Goal: Task Accomplishment & Management: Manage account settings

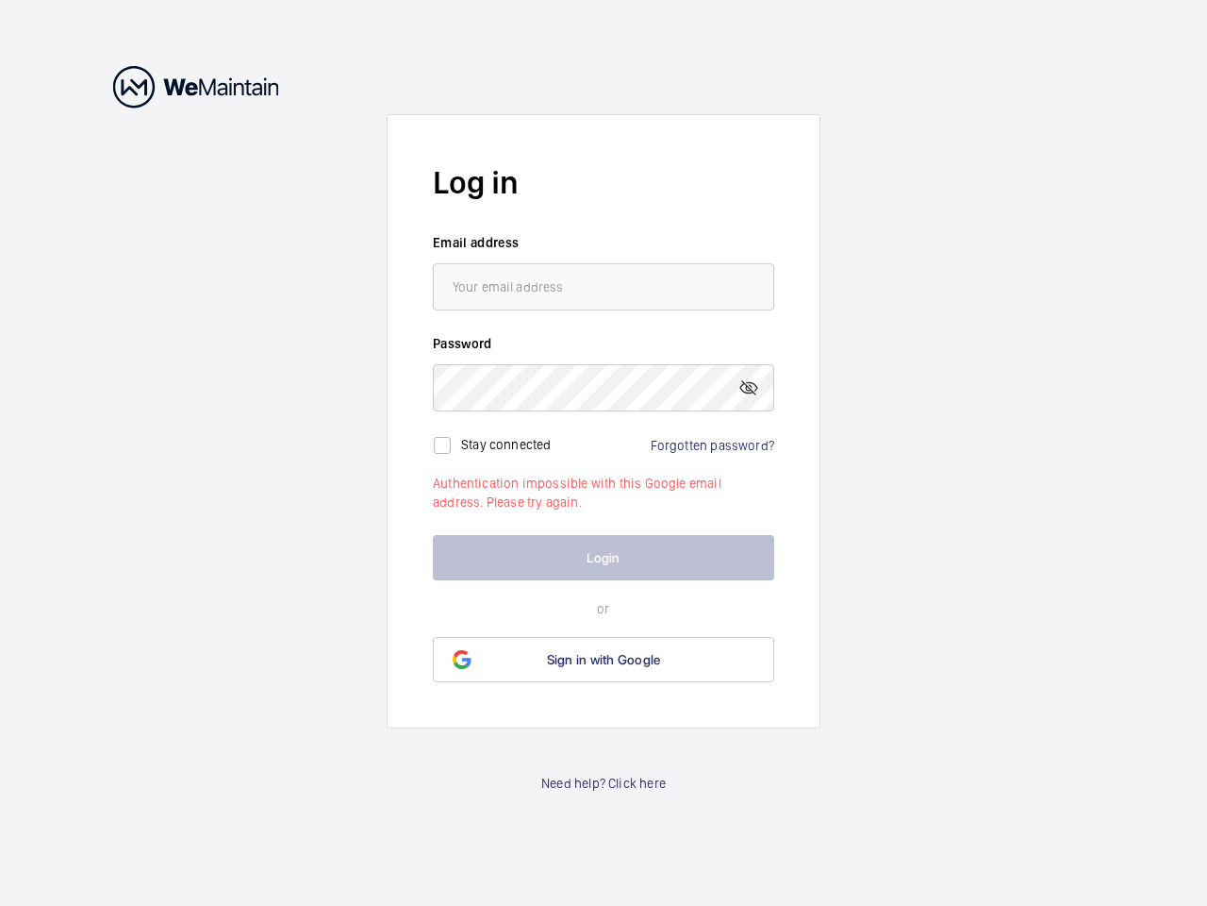
click at [749, 388] on mat-icon at bounding box center [749, 387] width 23 height 23
click at [442, 445] on input "checkbox" at bounding box center [443, 445] width 38 height 38
click at [507, 443] on label "Stay connected" at bounding box center [506, 443] width 91 height 15
checkbox input "true"
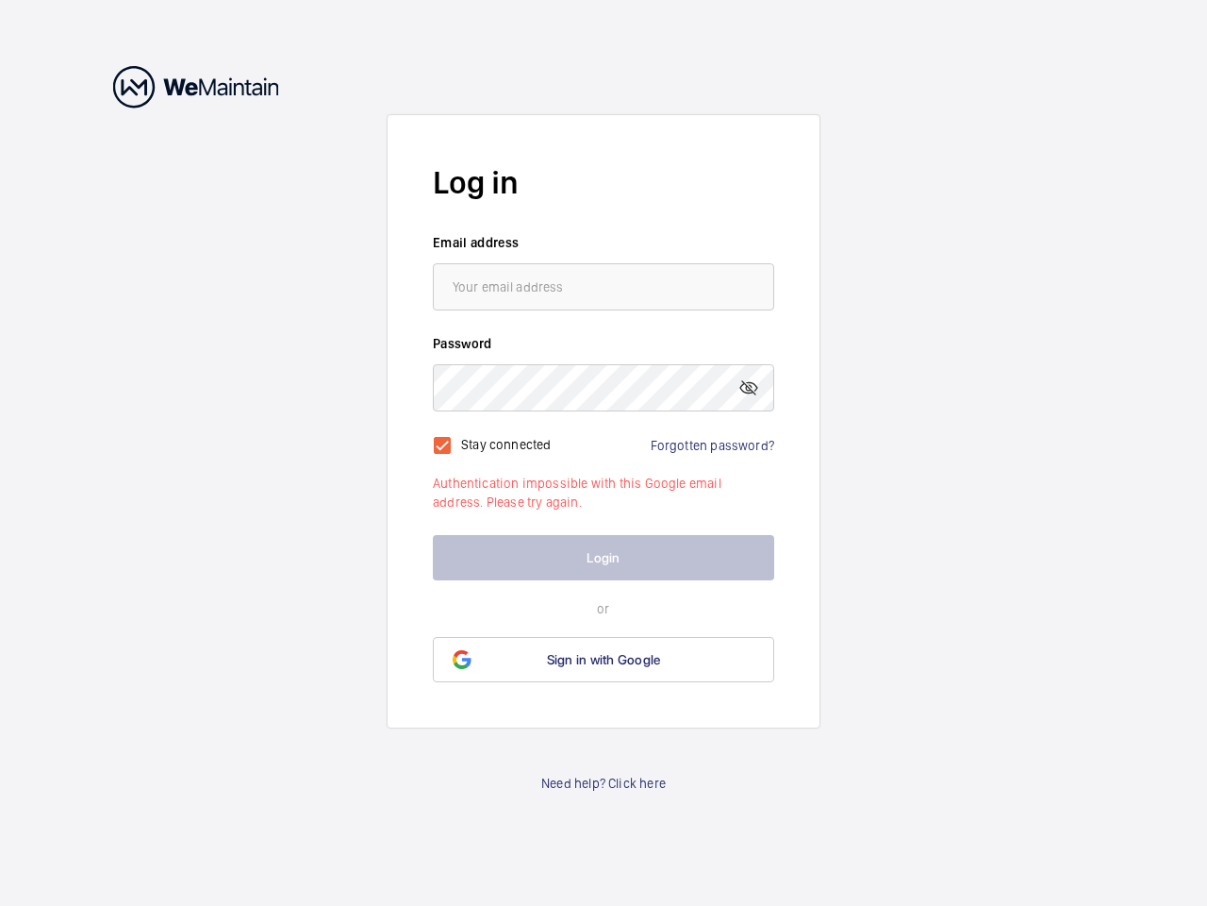
click at [604, 659] on span "Sign in with Google" at bounding box center [604, 659] width 114 height 15
